Goal: Task Accomplishment & Management: Manage account settings

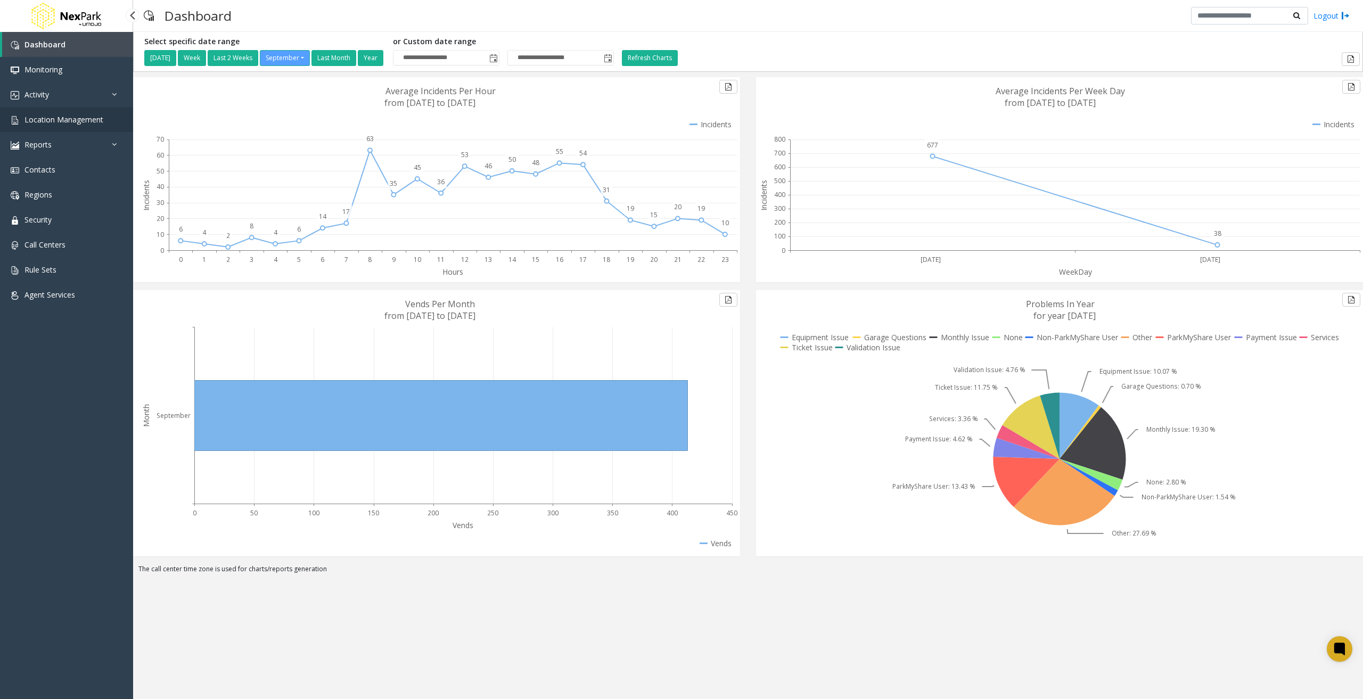
click at [96, 119] on span "Location Management" at bounding box center [63, 119] width 79 height 10
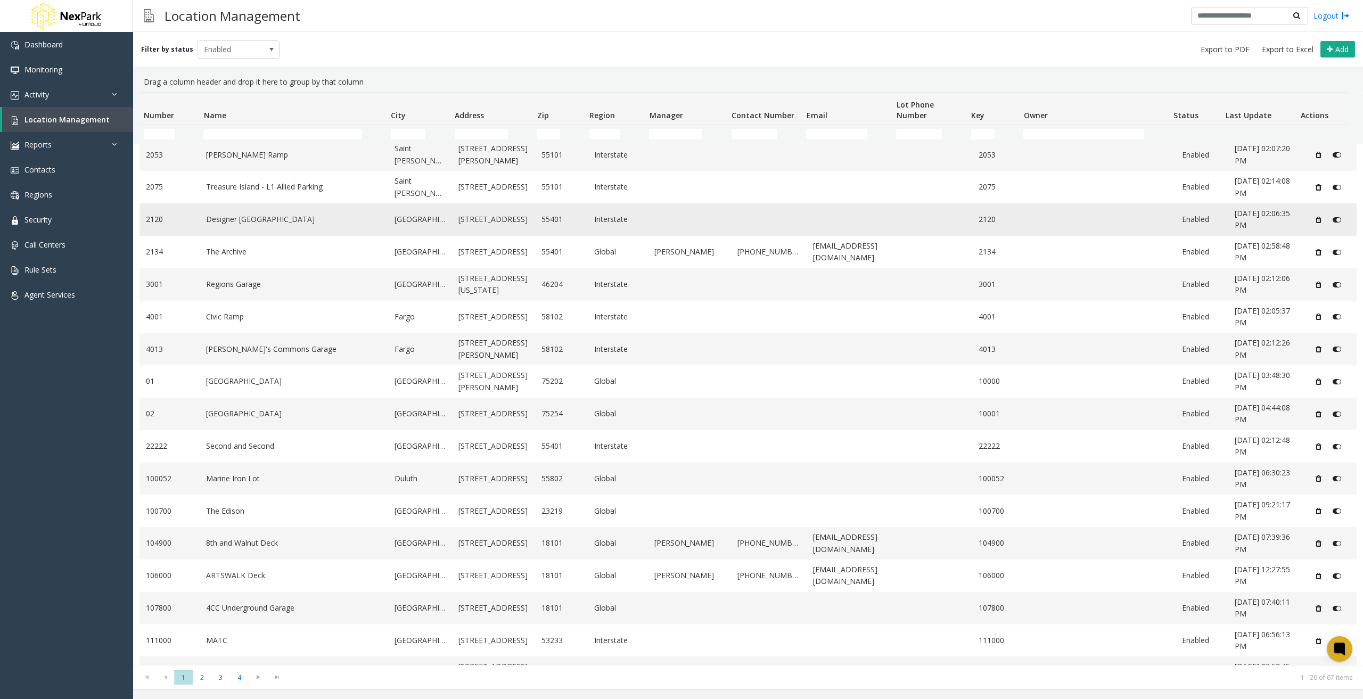
scroll to position [127, 0]
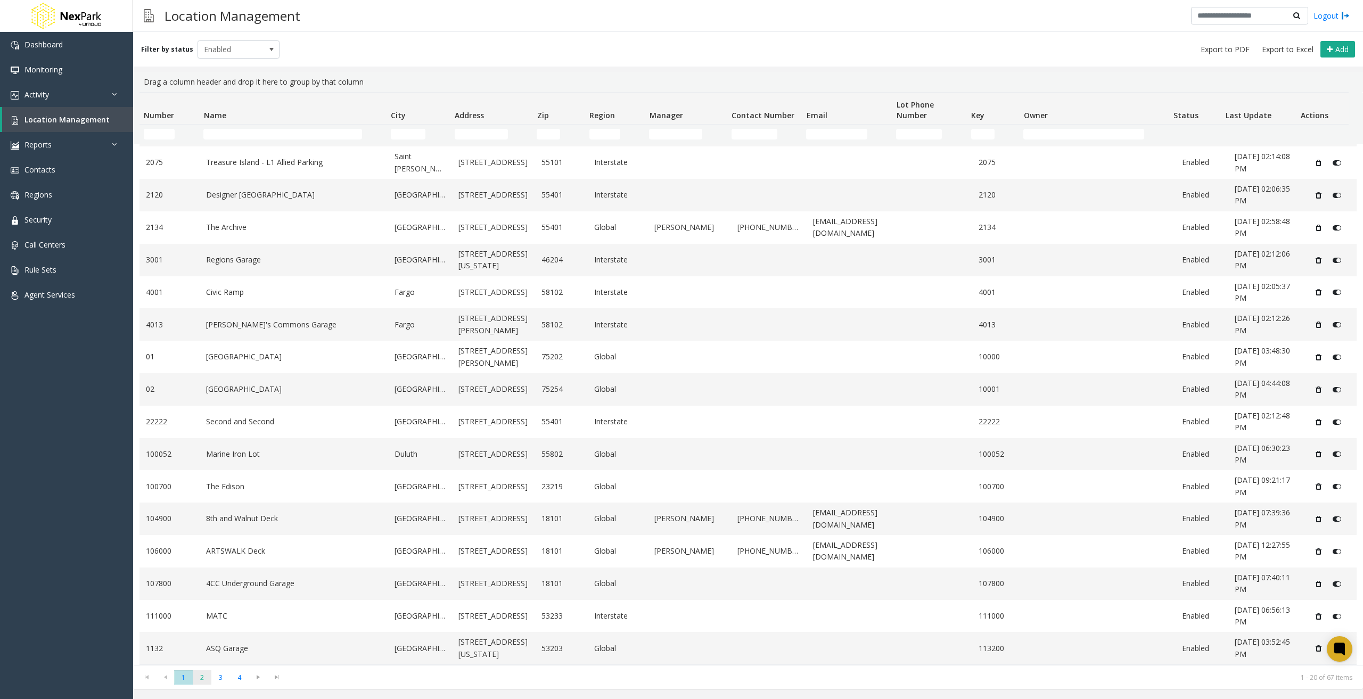
click at [202, 677] on span "2" at bounding box center [202, 677] width 19 height 14
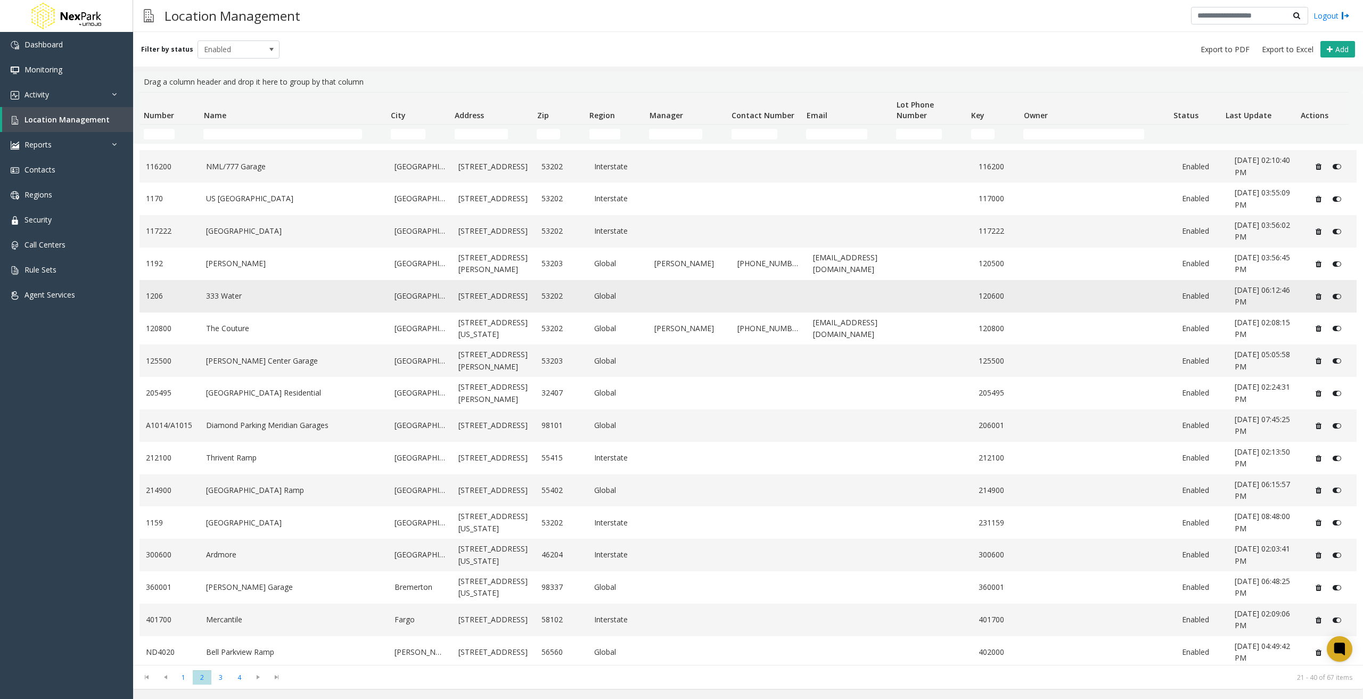
scroll to position [120, 0]
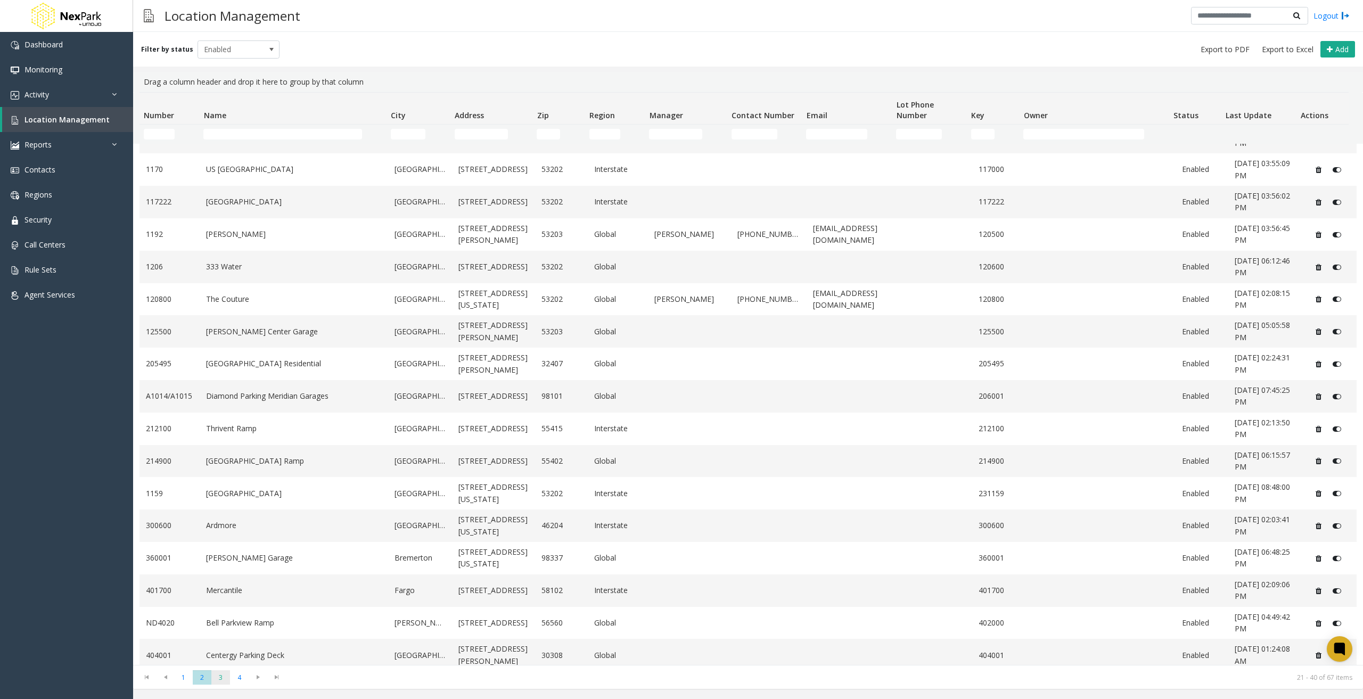
click at [216, 678] on span "3" at bounding box center [220, 677] width 19 height 14
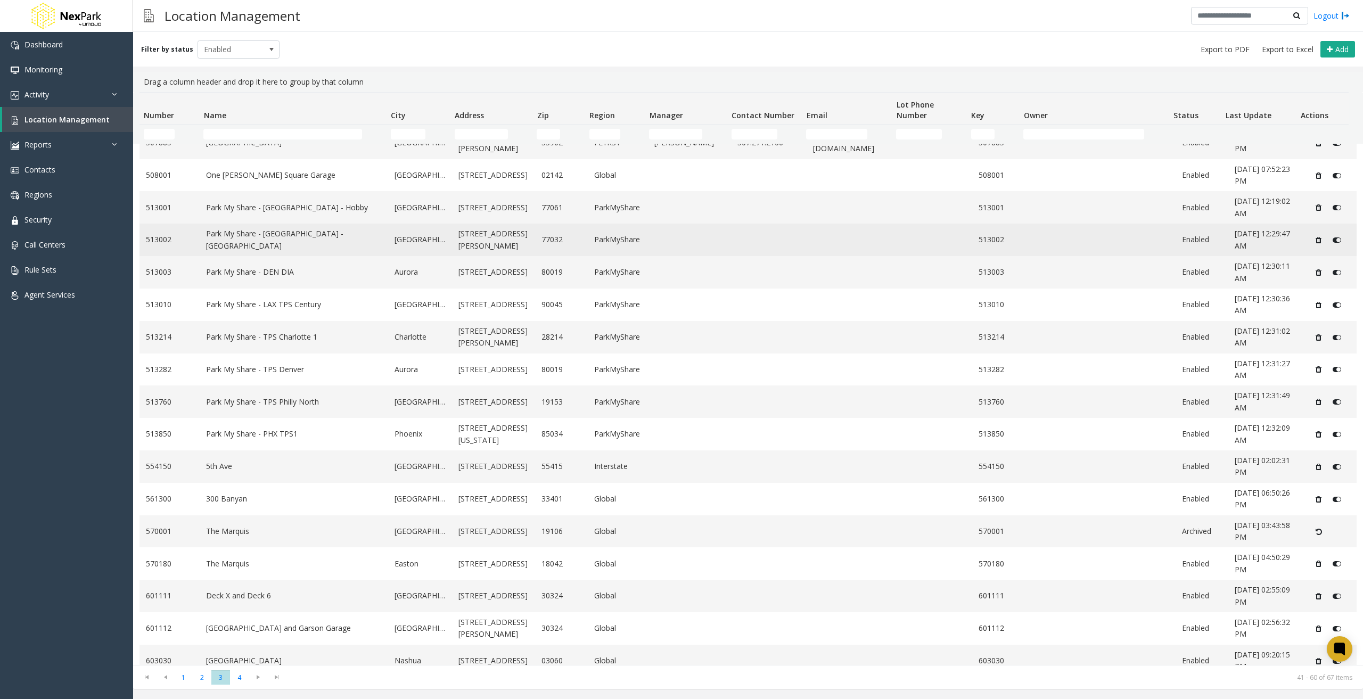
scroll to position [127, 0]
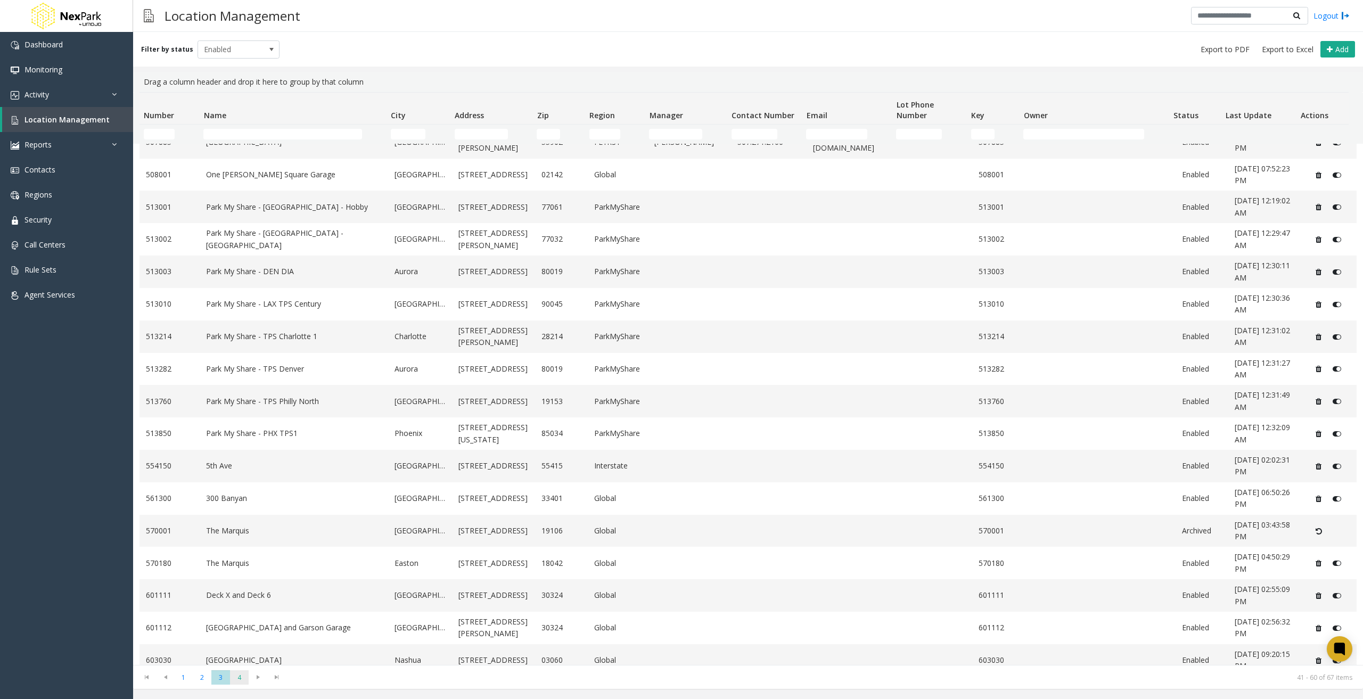
click at [245, 681] on span "4" at bounding box center [239, 677] width 19 height 14
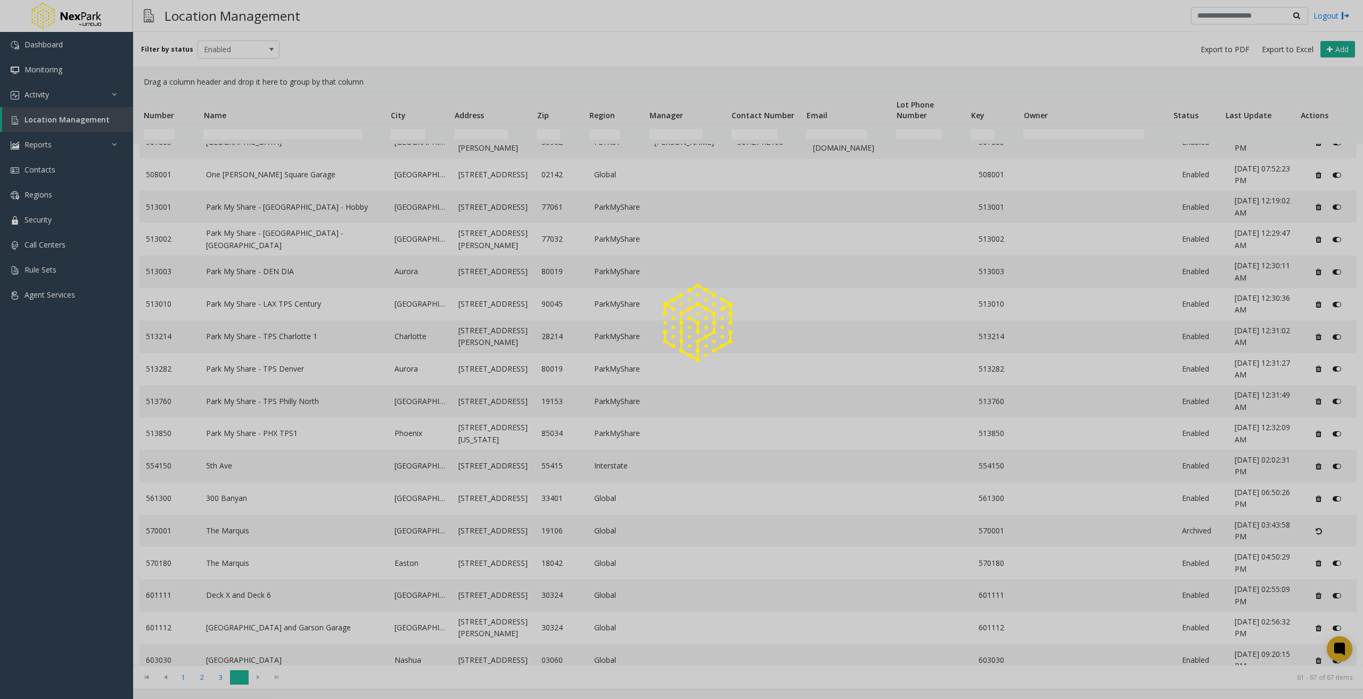
scroll to position [0, 0]
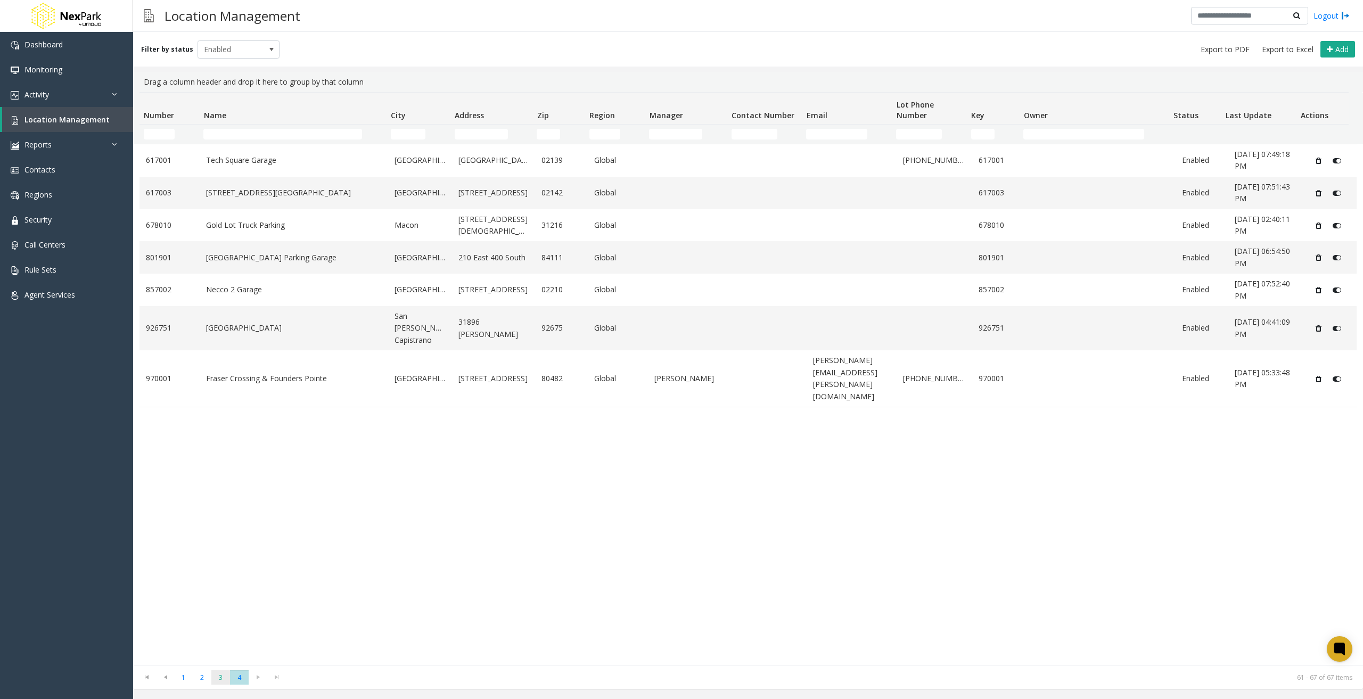
click at [223, 678] on span "3" at bounding box center [220, 677] width 19 height 14
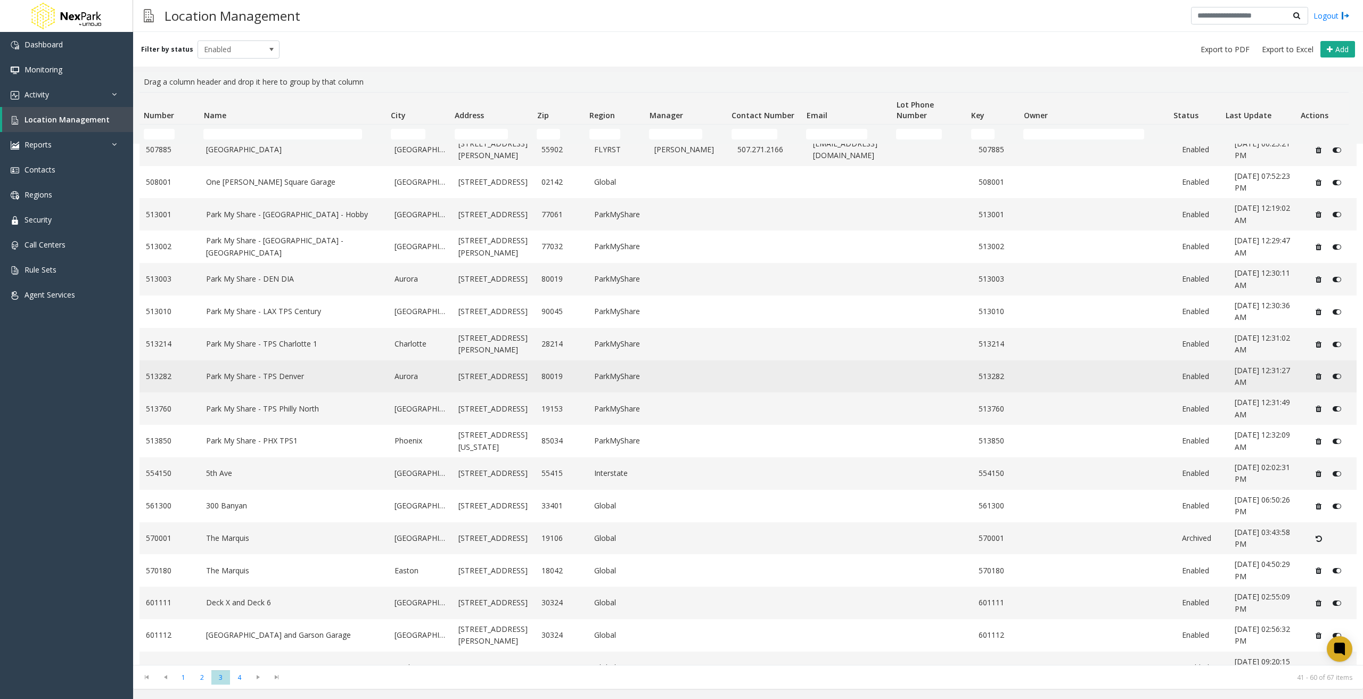
scroll to position [127, 0]
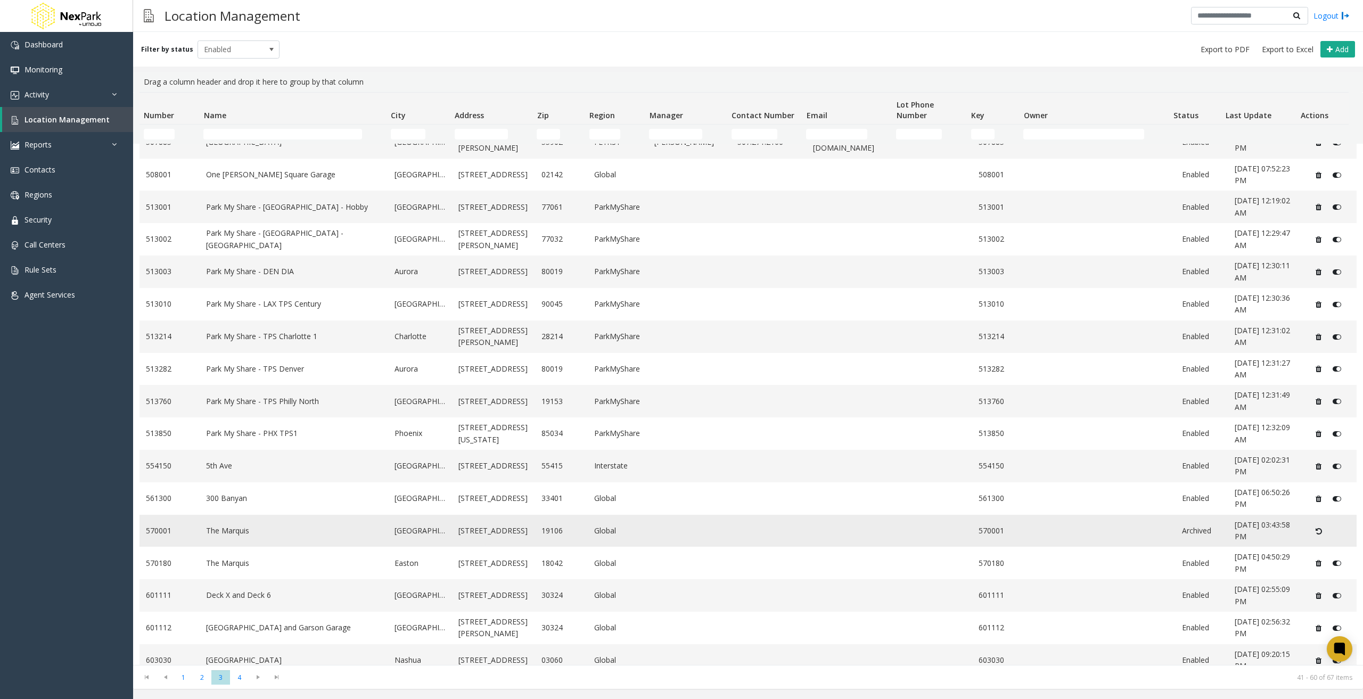
click at [1316, 528] on icon "Data table" at bounding box center [1319, 531] width 6 height 7
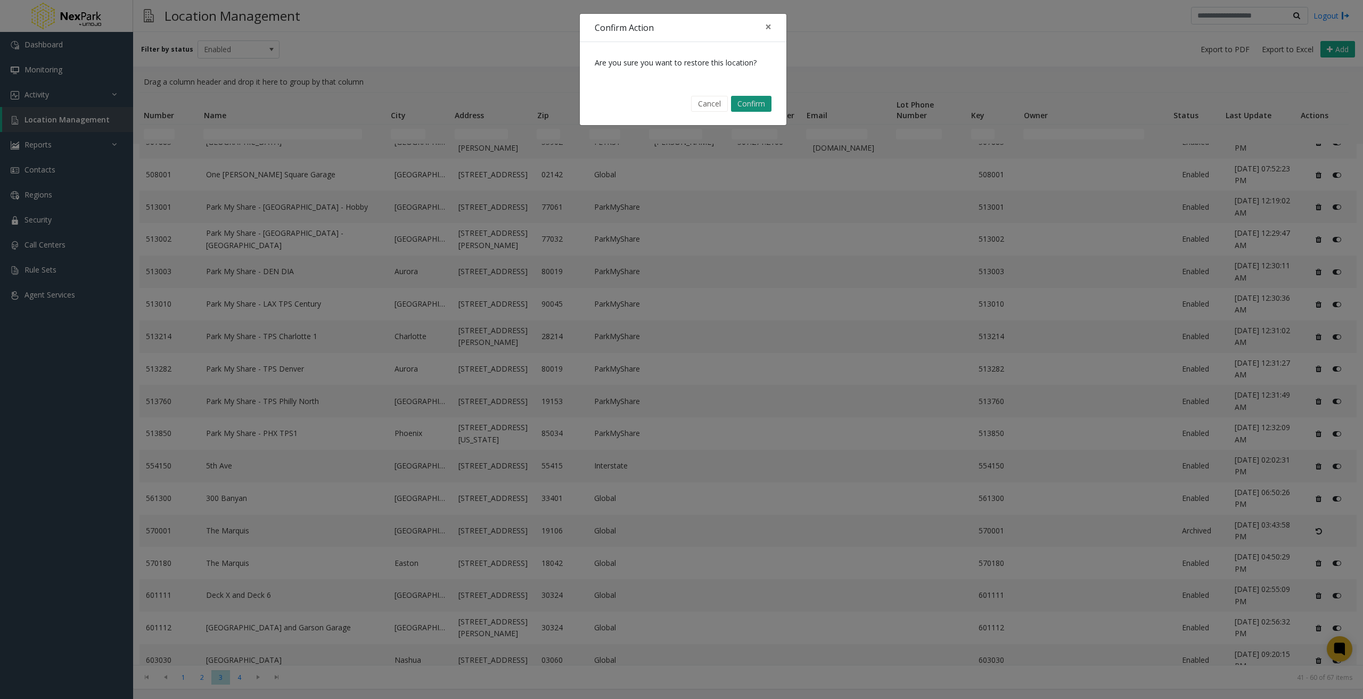
click at [751, 103] on button "Confirm" at bounding box center [751, 104] width 40 height 16
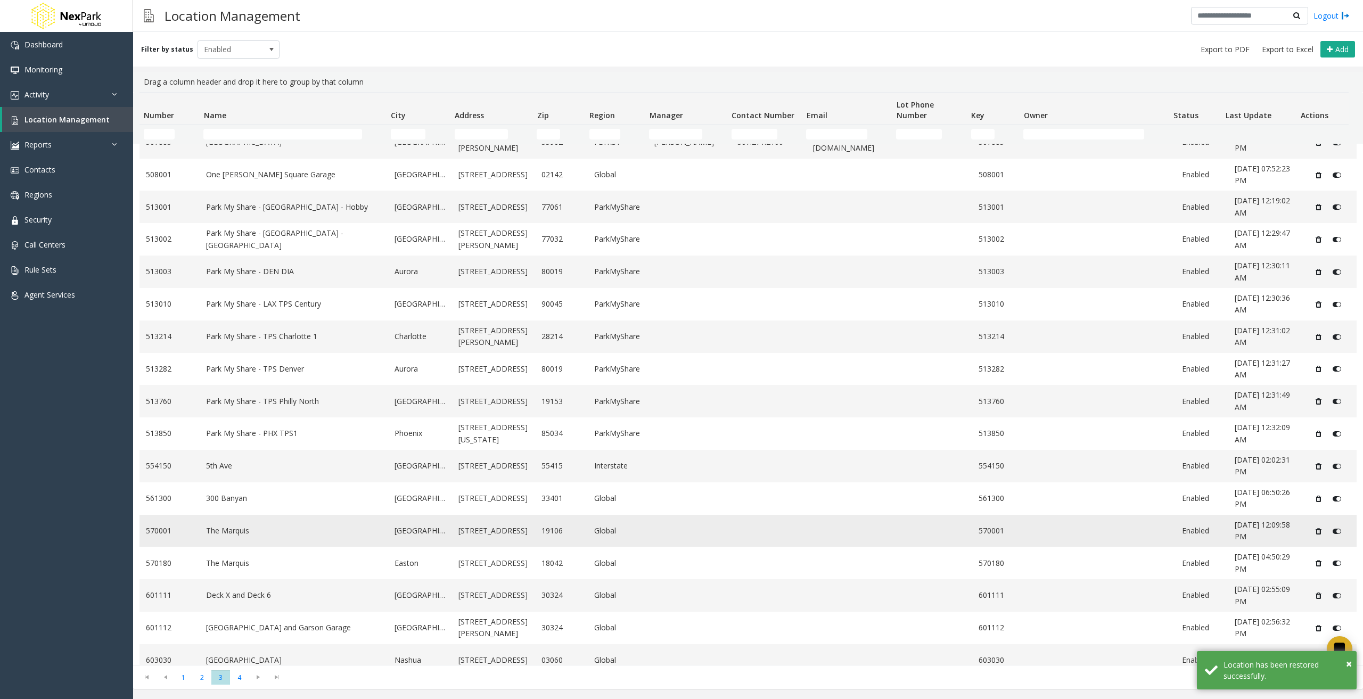
click at [1316, 528] on icon "Data table" at bounding box center [1319, 531] width 6 height 7
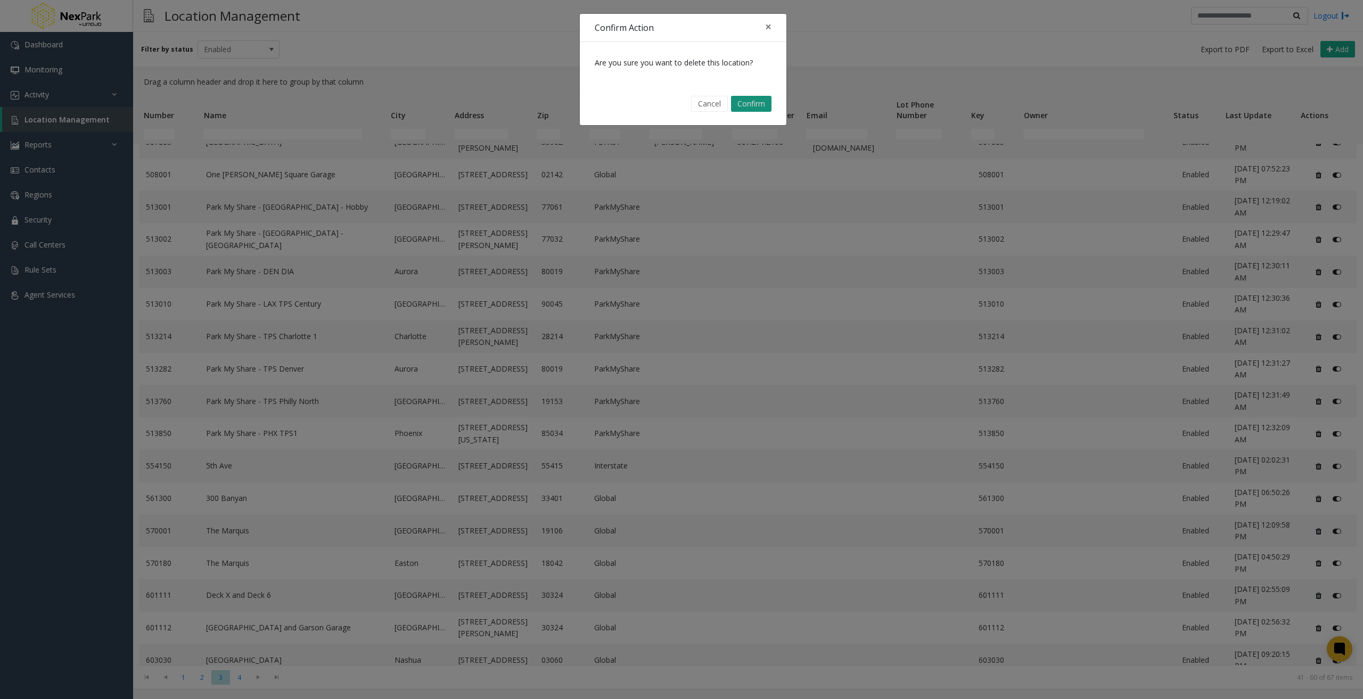
click at [760, 105] on button "Confirm" at bounding box center [751, 104] width 40 height 16
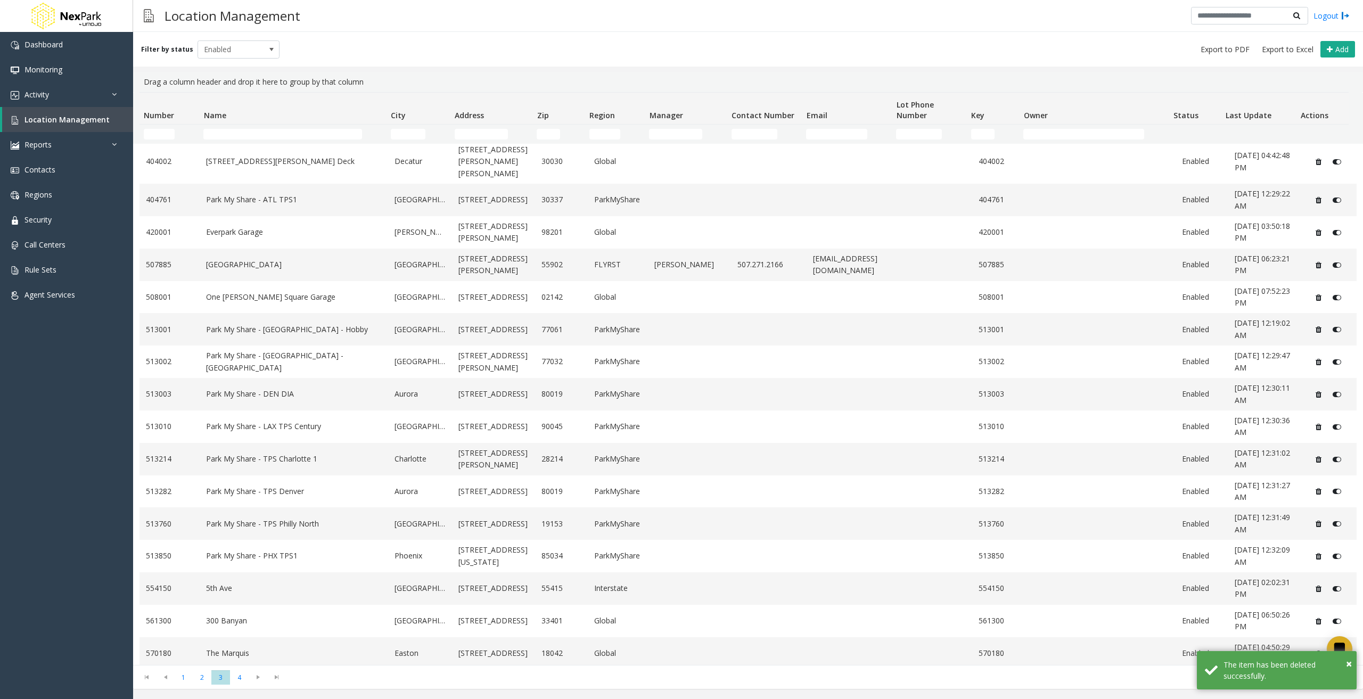
scroll to position [0, 0]
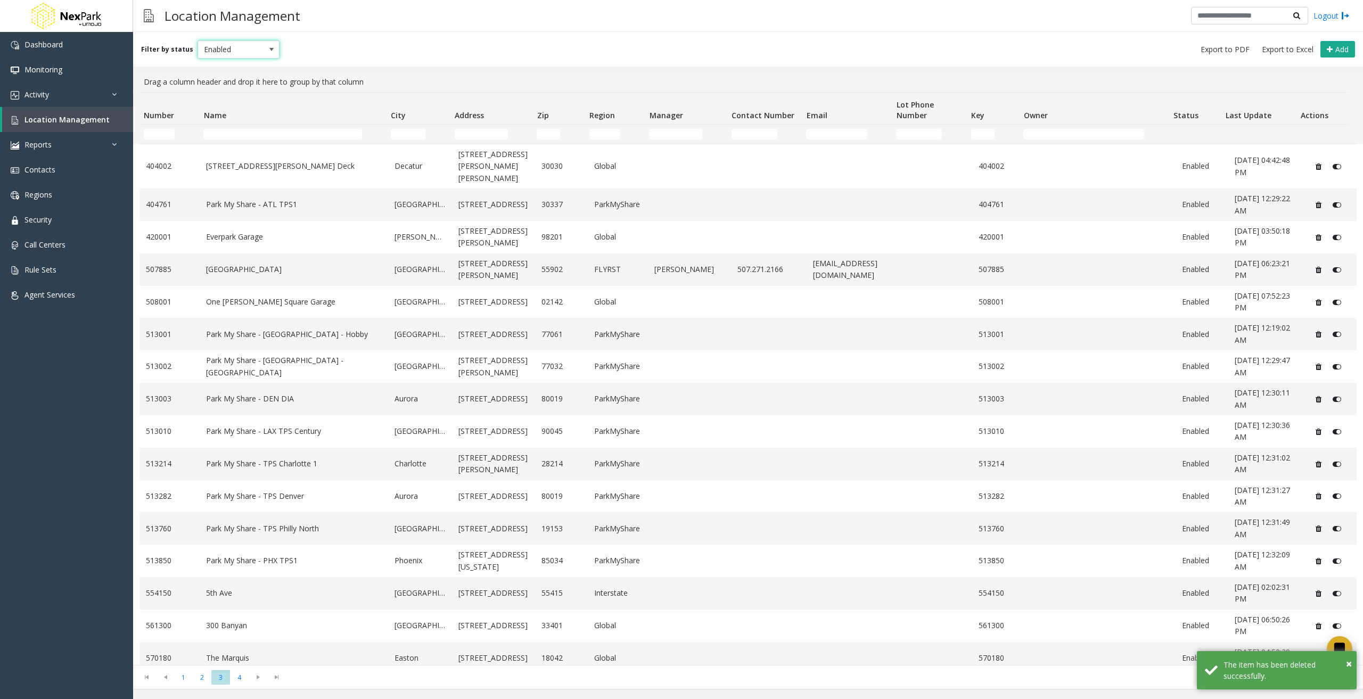
click at [267, 52] on span at bounding box center [271, 49] width 9 height 9
click at [243, 107] on li "Archived" at bounding box center [233, 110] width 79 height 14
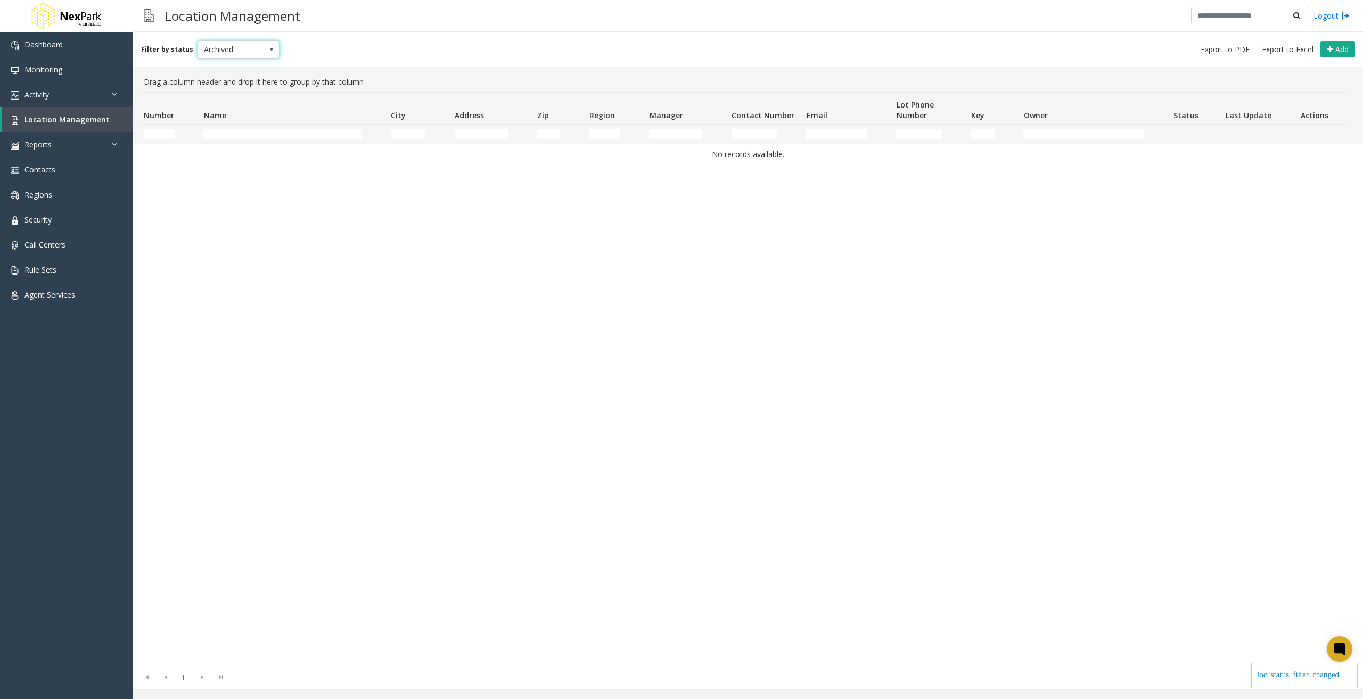
click at [269, 46] on span at bounding box center [271, 49] width 9 height 9
click at [245, 95] on li "Disabled" at bounding box center [233, 96] width 79 height 14
click at [267, 48] on span at bounding box center [271, 49] width 9 height 9
click at [218, 85] on li "Enabled" at bounding box center [233, 82] width 79 height 14
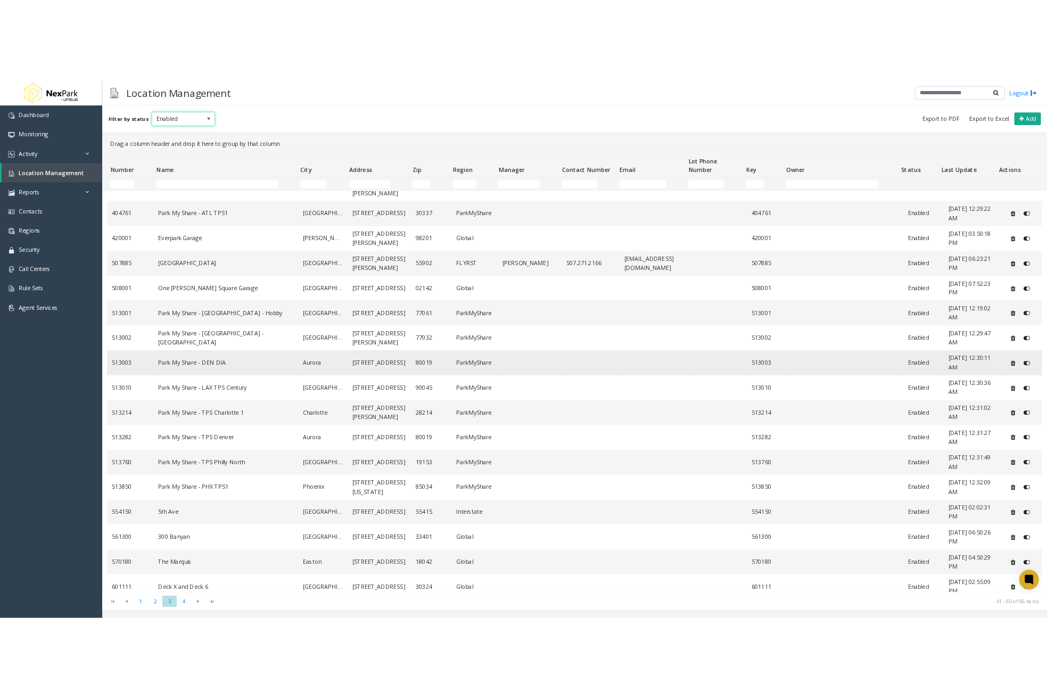
scroll to position [127, 0]
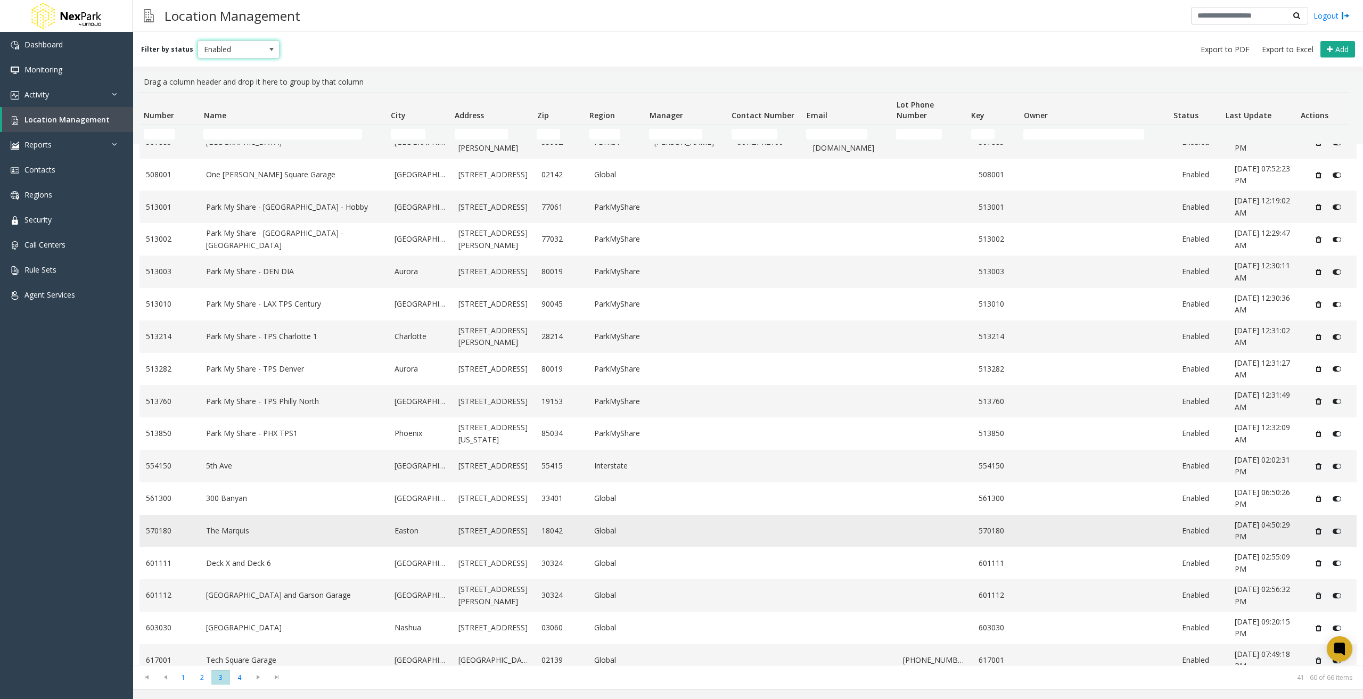
click at [315, 525] on link "The Marquis" at bounding box center [294, 531] width 176 height 12
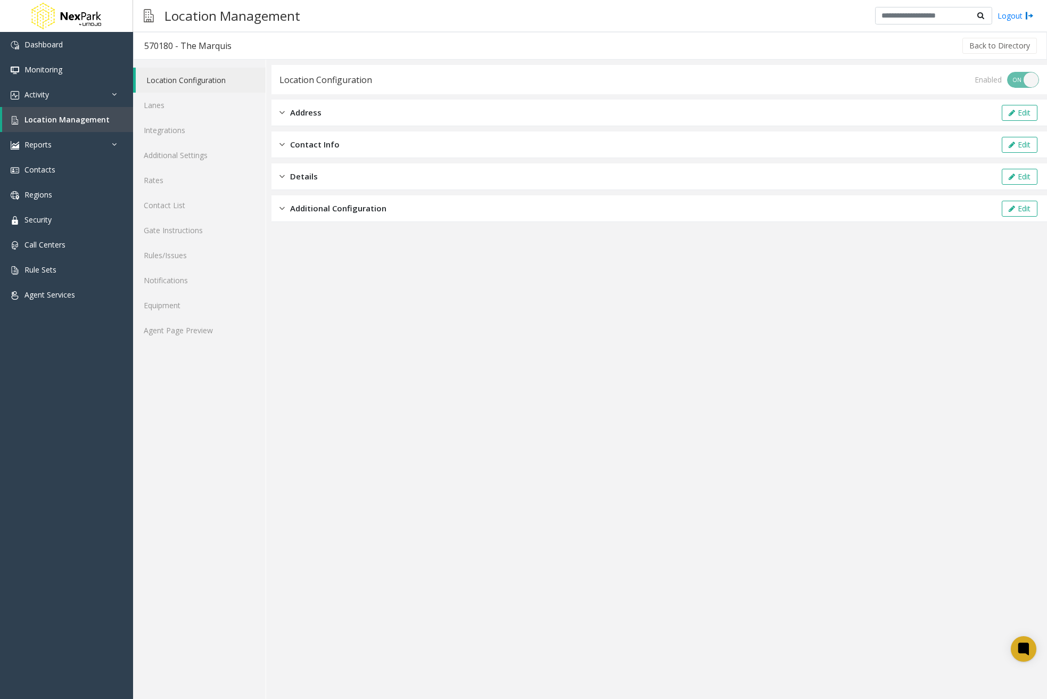
click at [1018, 75] on div "Enabled ON OFF" at bounding box center [1007, 80] width 64 height 16
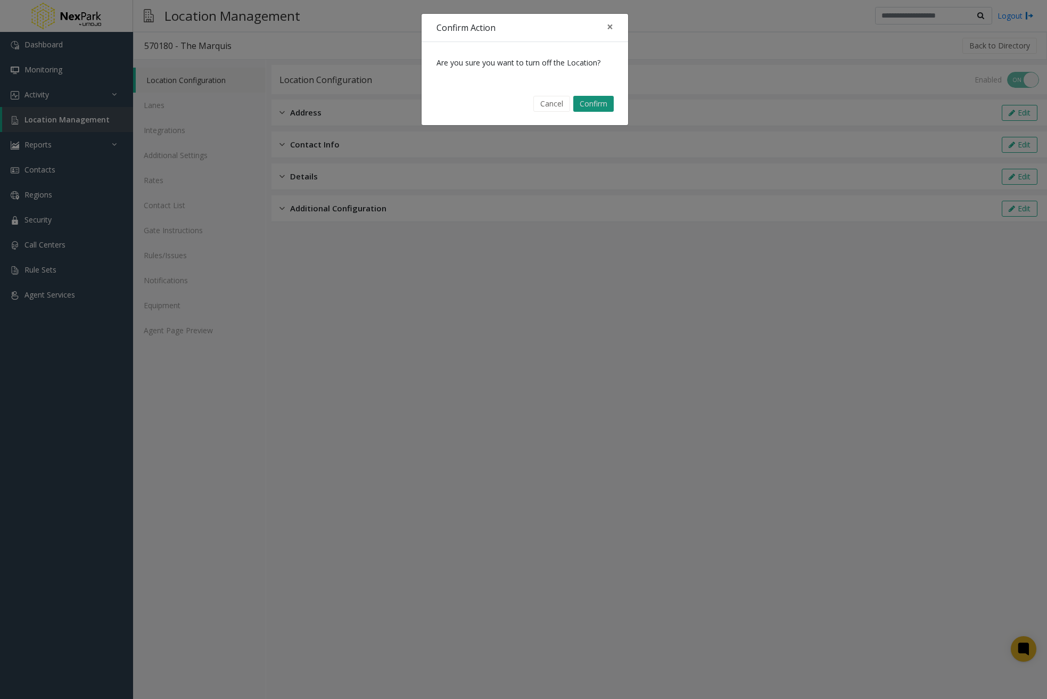
click at [611, 103] on button "Confirm" at bounding box center [594, 104] width 40 height 16
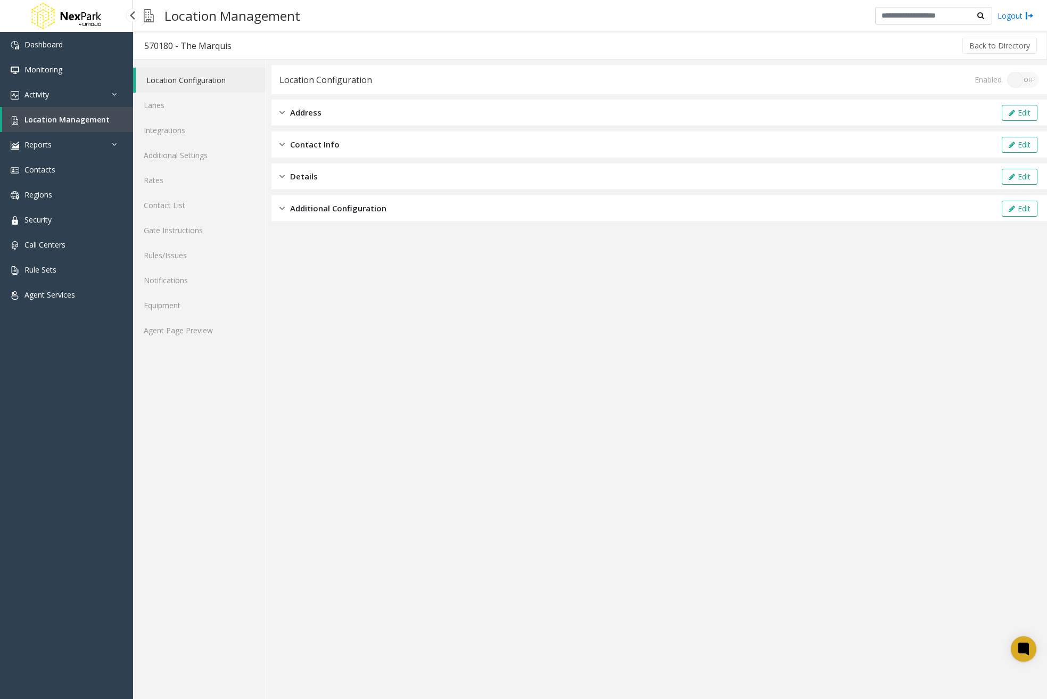
click at [92, 118] on span "Location Management" at bounding box center [66, 119] width 85 height 10
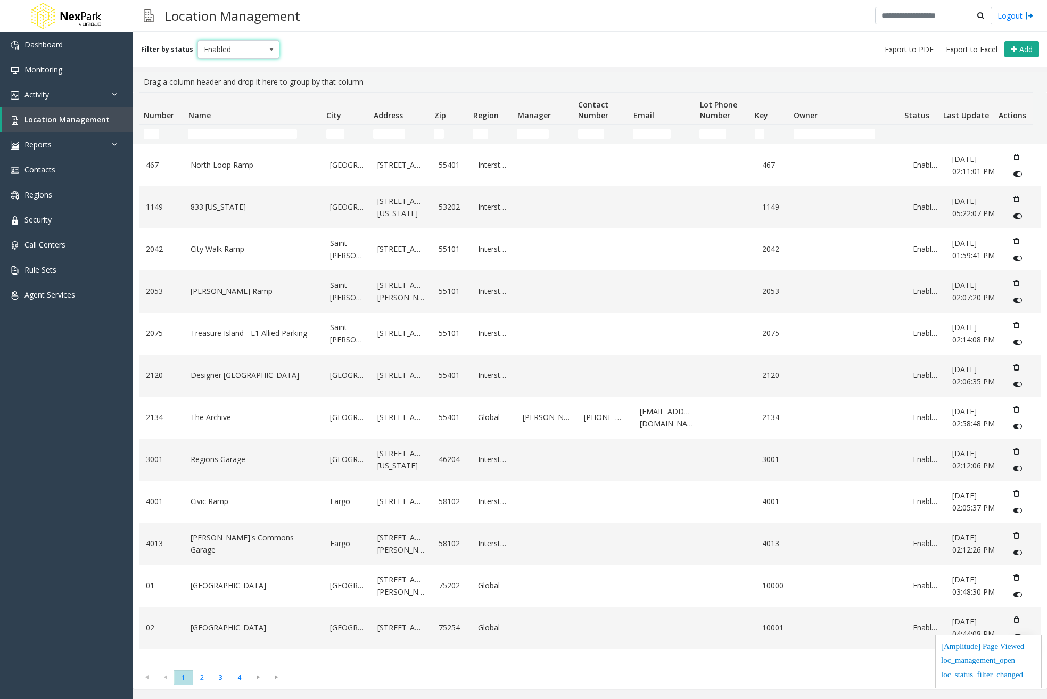
click at [267, 47] on span at bounding box center [271, 49] width 9 height 9
click at [245, 93] on li "Disabled" at bounding box center [233, 96] width 79 height 14
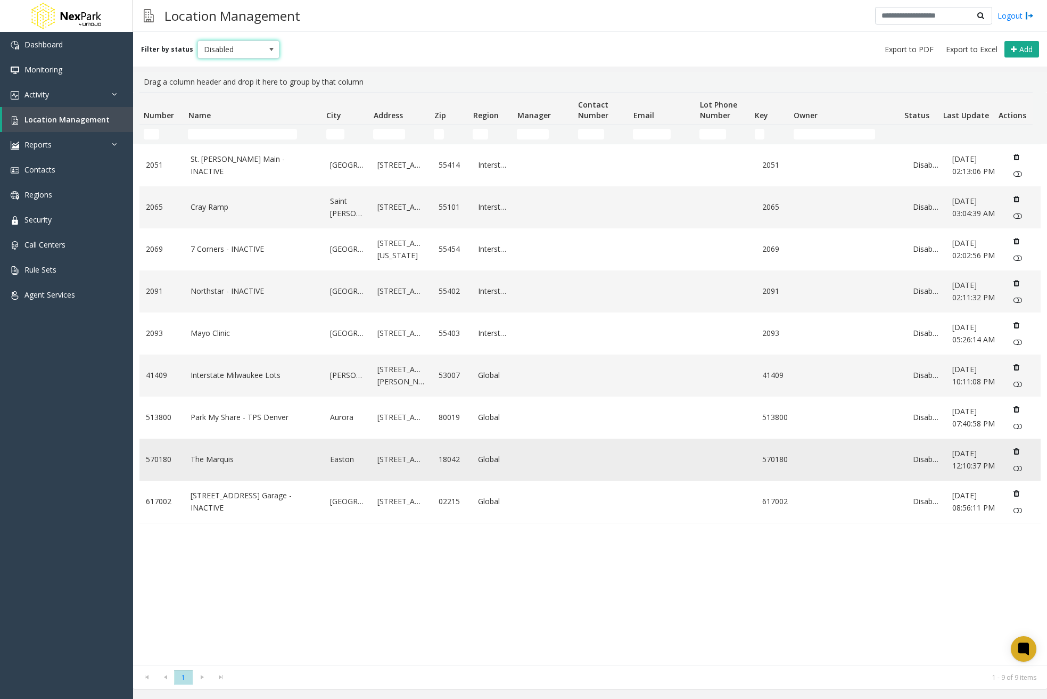
click at [1014, 455] on icon "Data table" at bounding box center [1017, 451] width 6 height 7
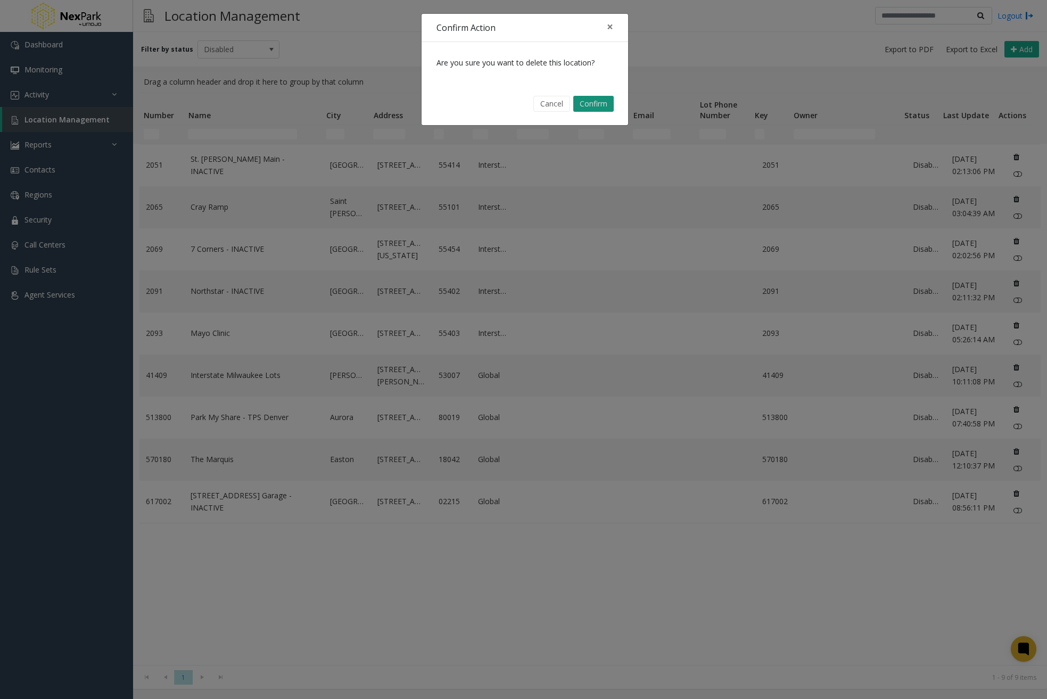
click at [599, 102] on button "Confirm" at bounding box center [594, 104] width 40 height 16
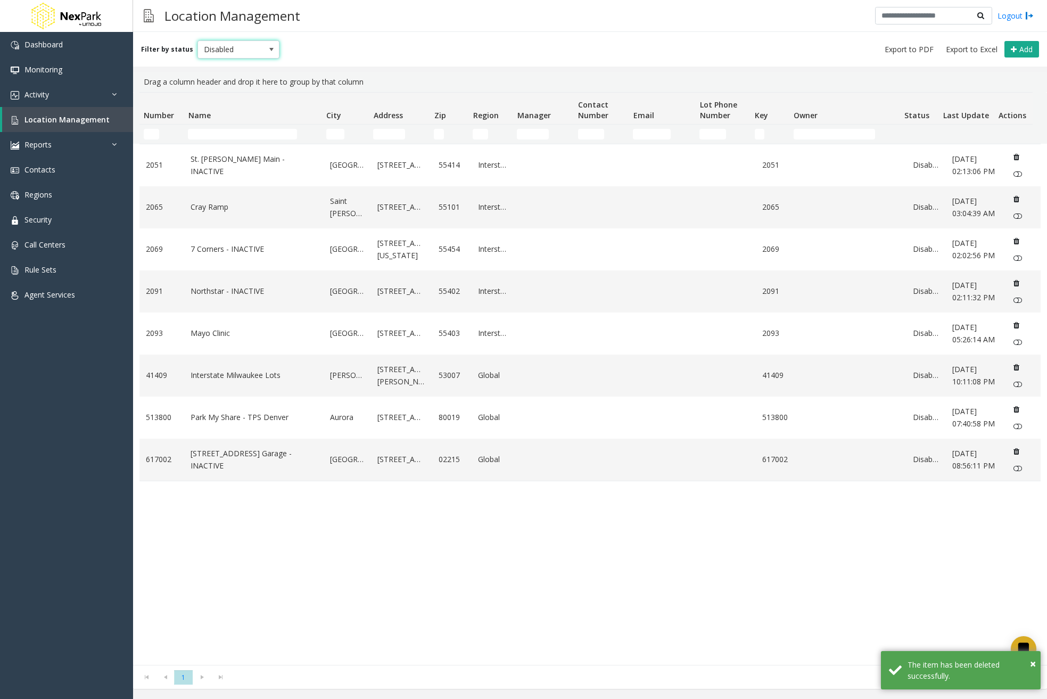
click at [222, 48] on span "Disabled" at bounding box center [230, 49] width 65 height 17
click at [228, 107] on li "Archived" at bounding box center [233, 110] width 79 height 14
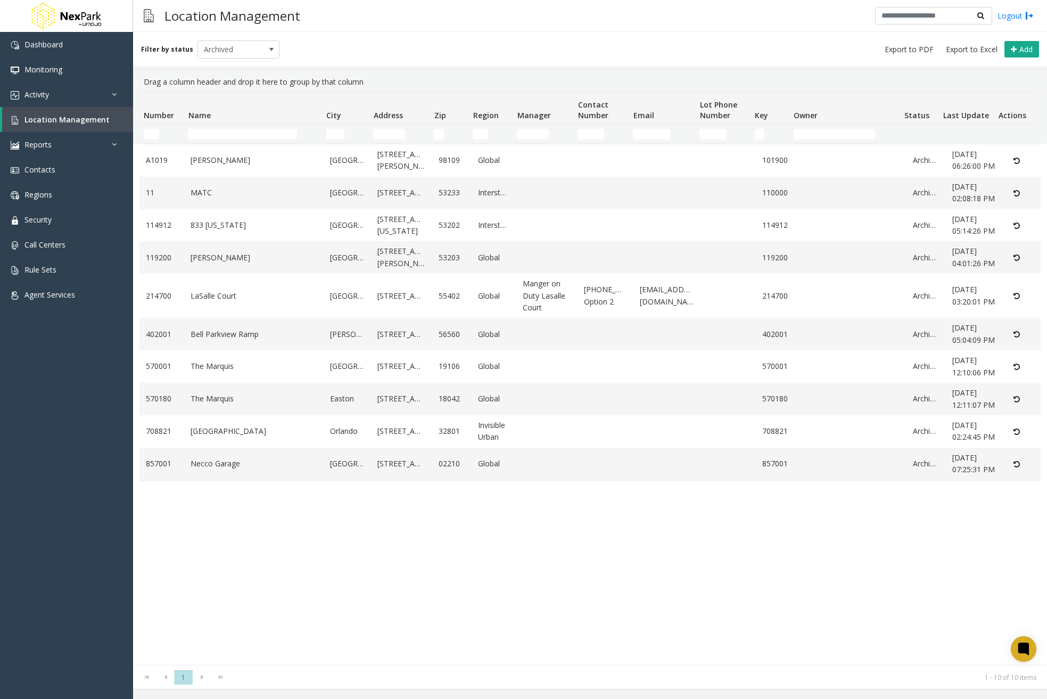
click at [480, 652] on div "[GEOGRAPHIC_DATA][PERSON_NAME][STREET_ADDRESS][PERSON_NAME] Global 101900 Archi…" at bounding box center [591, 404] width 902 height 521
